Goal: Use online tool/utility: Utilize a website feature to perform a specific function

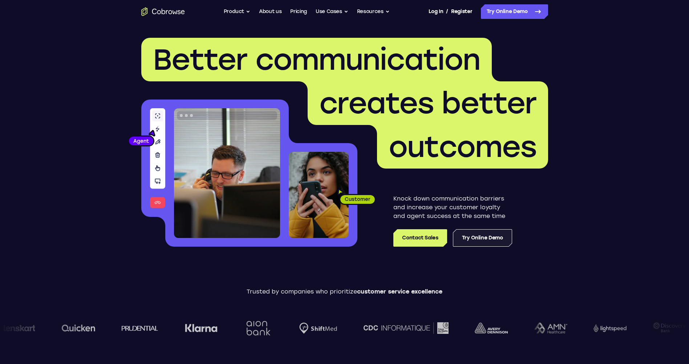
click at [472, 241] on link "Try Online Demo" at bounding box center [482, 237] width 59 height 17
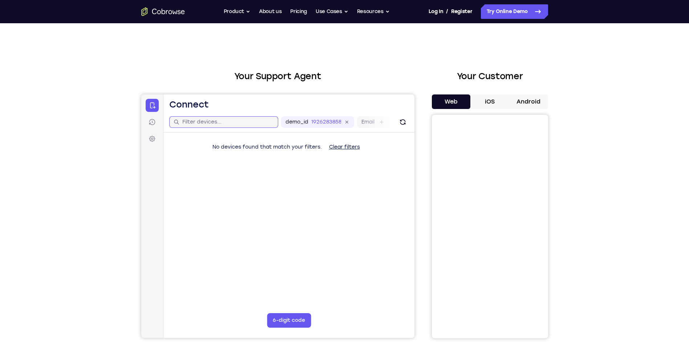
click at [222, 123] on input "text" at bounding box center [228, 121] width 92 height 7
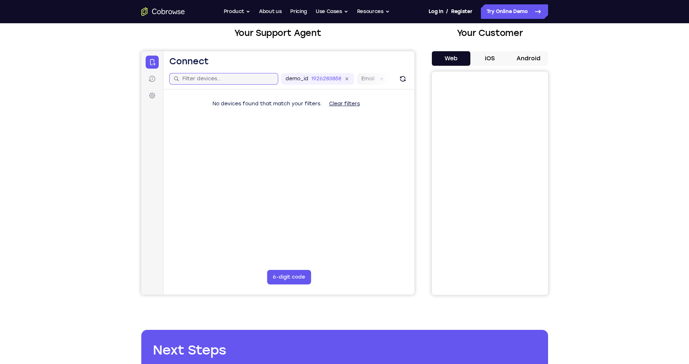
scroll to position [36, 0]
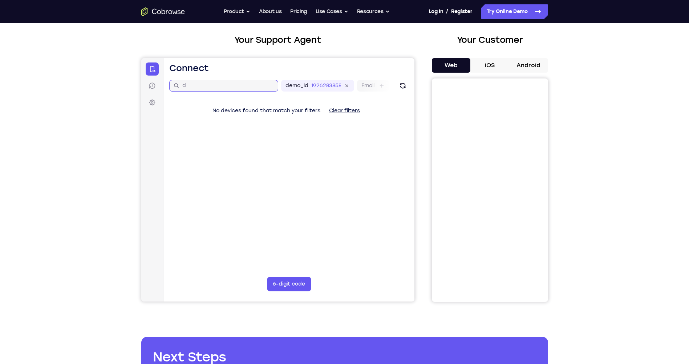
type input "d"
click at [521, 70] on button "Android" at bounding box center [528, 65] width 39 height 15
drag, startPoint x: 234, startPoint y: 88, endPoint x: 247, endPoint y: 126, distance: 39.8
click at [141, 68] on html "Skip to main content Connect Sessions Settings Open main menu Connect d demo_id…" at bounding box center [277, 179] width 273 height 243
